Goal: Browse casually

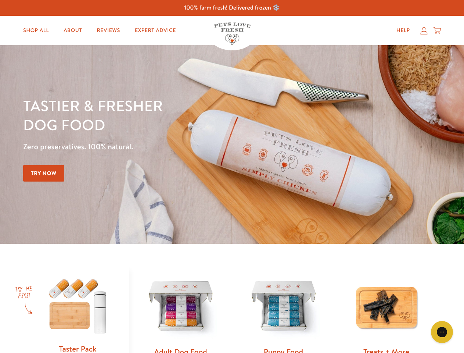
click at [232, 176] on div "Tastier & fresher dog food Zero preservatives. 100% natural. Try Now" at bounding box center [162, 144] width 279 height 97
click at [442, 332] on icon "Gorgias live chat" at bounding box center [441, 331] width 7 height 7
